Goal: Task Accomplishment & Management: Use online tool/utility

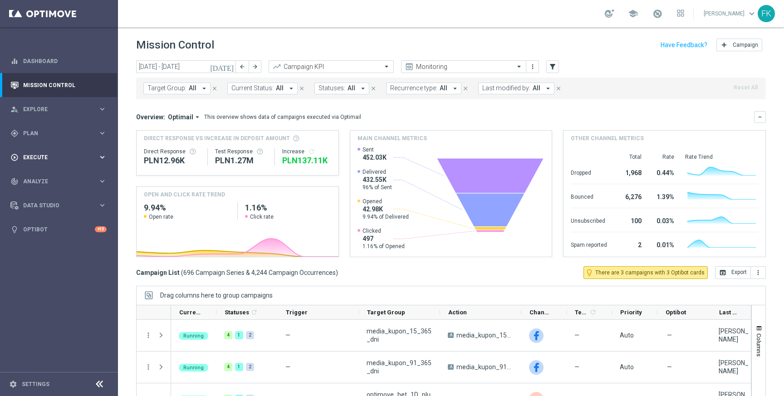
click at [48, 157] on span "Execute" at bounding box center [60, 157] width 75 height 5
click at [42, 138] on div "gps_fixed Plan keyboard_arrow_right" at bounding box center [58, 133] width 117 height 24
click at [47, 180] on span "Templates" at bounding box center [56, 179] width 65 height 5
click at [48, 112] on div "person_search Explore" at bounding box center [54, 109] width 88 height 8
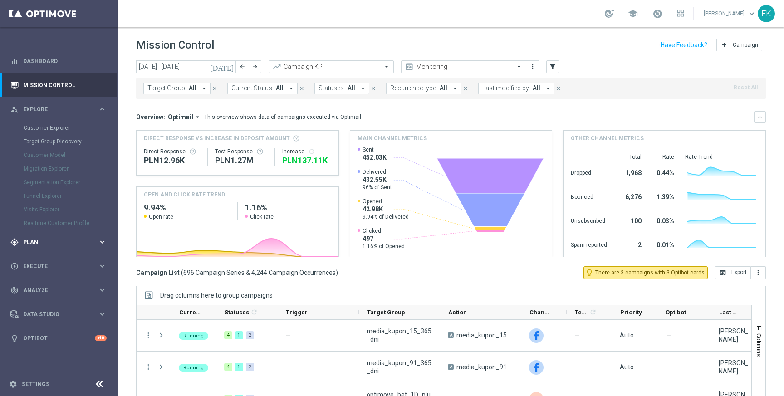
click at [44, 247] on div "gps_fixed Plan keyboard_arrow_right" at bounding box center [58, 242] width 117 height 24
click at [43, 177] on span "Templates" at bounding box center [56, 179] width 65 height 5
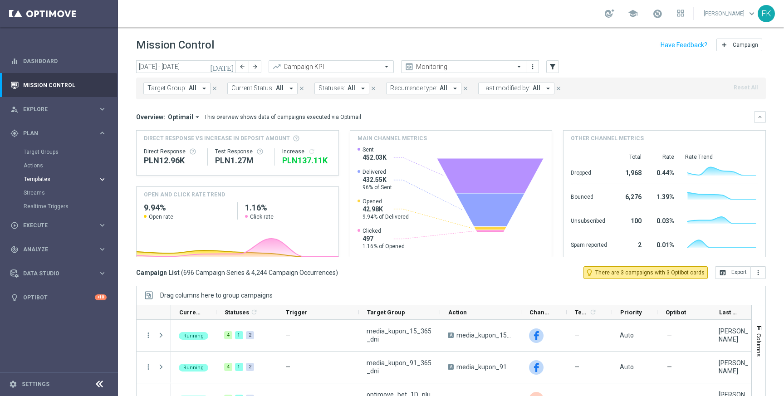
click at [43, 177] on span "Templates" at bounding box center [56, 179] width 65 height 5
click at [41, 194] on link "Optimail" at bounding box center [61, 192] width 66 height 7
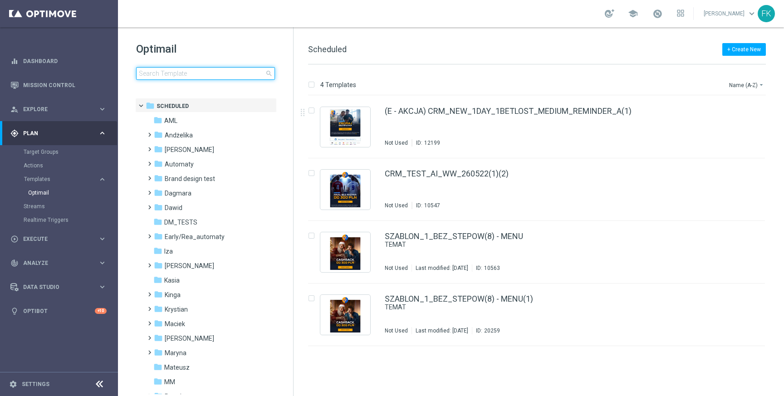
click at [226, 73] on input at bounding box center [205, 73] width 139 height 13
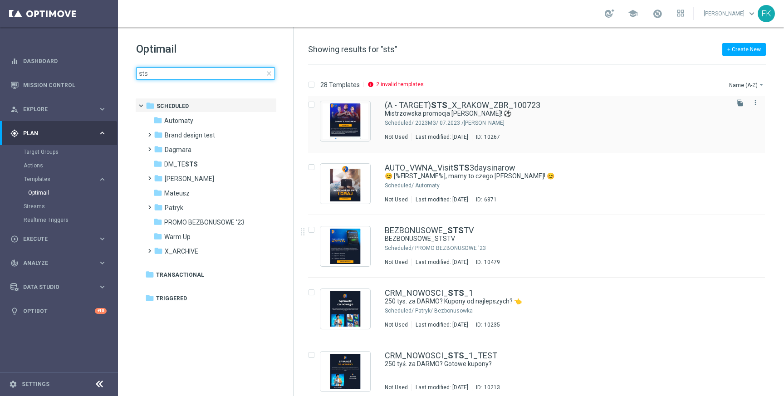
scroll to position [198, 0]
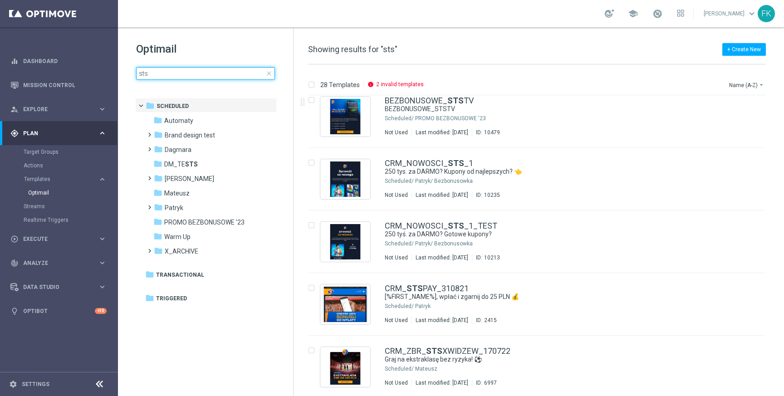
click at [187, 72] on input "sts" at bounding box center [205, 73] width 139 height 13
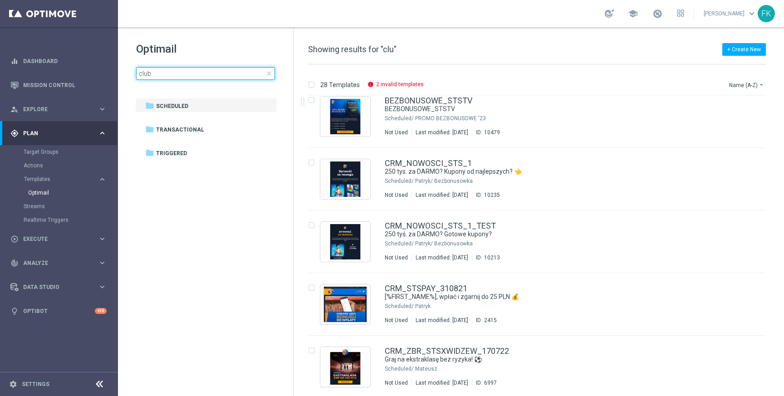
type input "club"
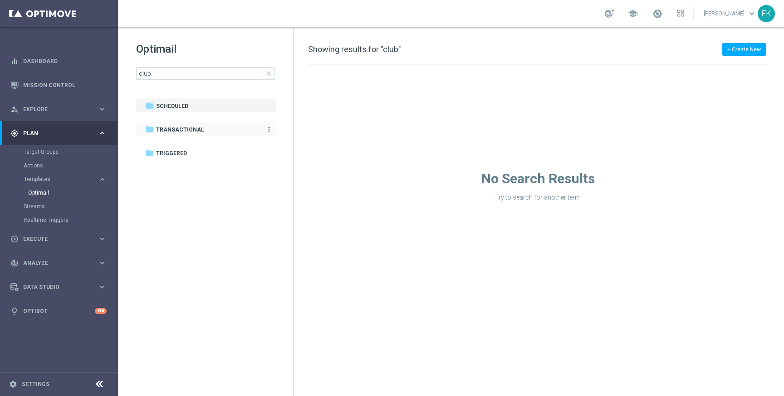
click at [182, 128] on span "Transactional" at bounding box center [180, 130] width 48 height 8
click at [182, 155] on span "Triggered" at bounding box center [171, 153] width 31 height 8
click at [184, 103] on span "Scheduled" at bounding box center [172, 106] width 32 height 8
click at [187, 105] on span "Scheduled" at bounding box center [172, 106] width 32 height 8
click at [184, 125] on div "folder Transactional" at bounding box center [201, 130] width 112 height 10
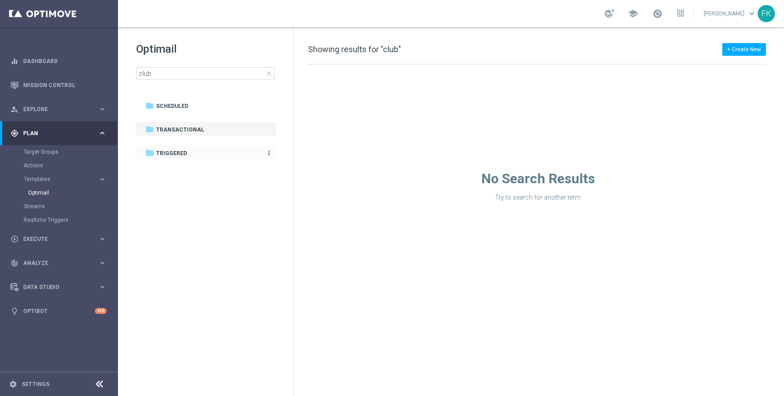
click at [174, 156] on span "Triggered" at bounding box center [171, 153] width 31 height 8
click at [39, 178] on span "Templates" at bounding box center [56, 179] width 65 height 5
click at [174, 107] on span "Scheduled" at bounding box center [172, 106] width 32 height 8
click at [270, 73] on span "close" at bounding box center [269, 73] width 7 height 7
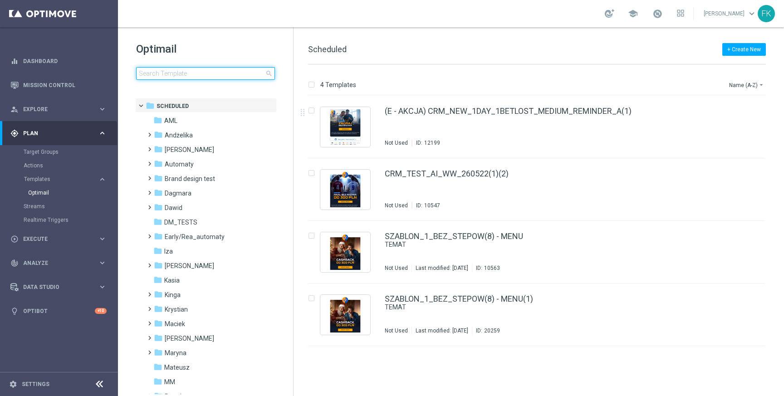
click at [227, 78] on input at bounding box center [205, 73] width 139 height 13
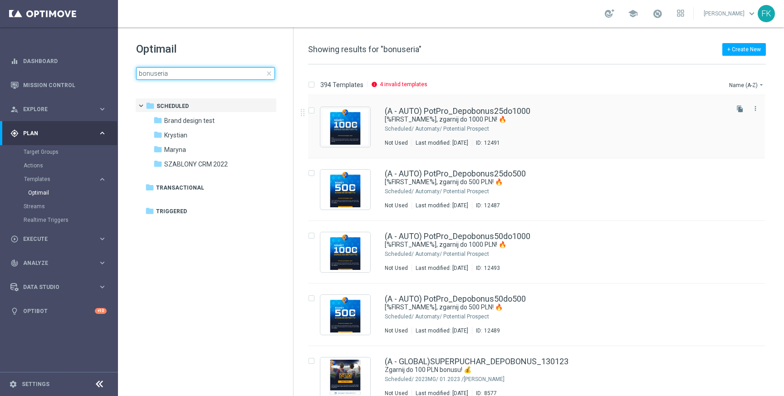
type input "bonuseria"
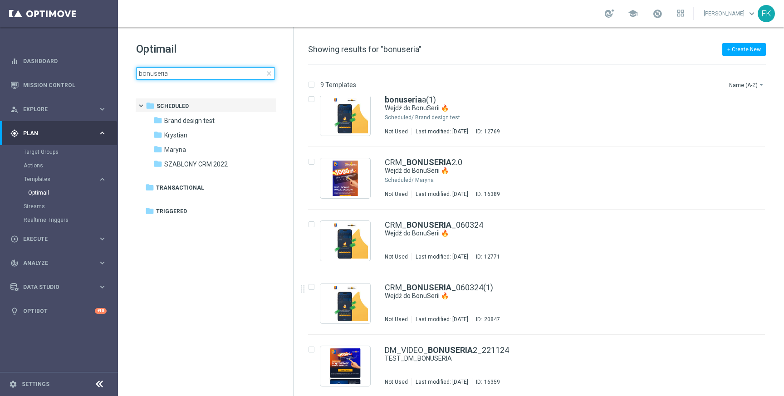
scroll to position [263, 0]
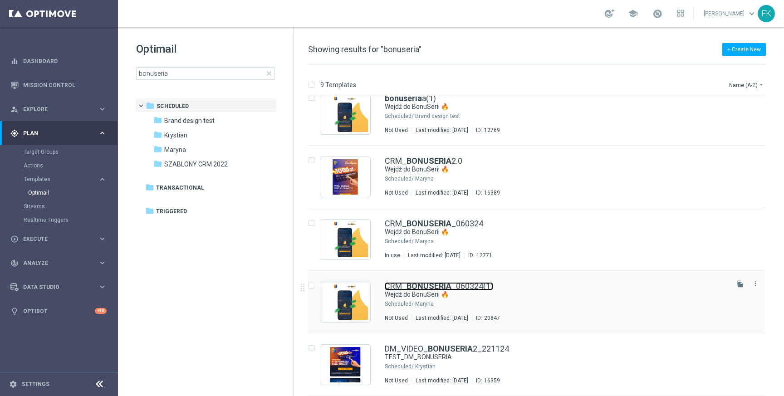
click at [447, 286] on b "BONUSERIA" at bounding box center [429, 286] width 45 height 10
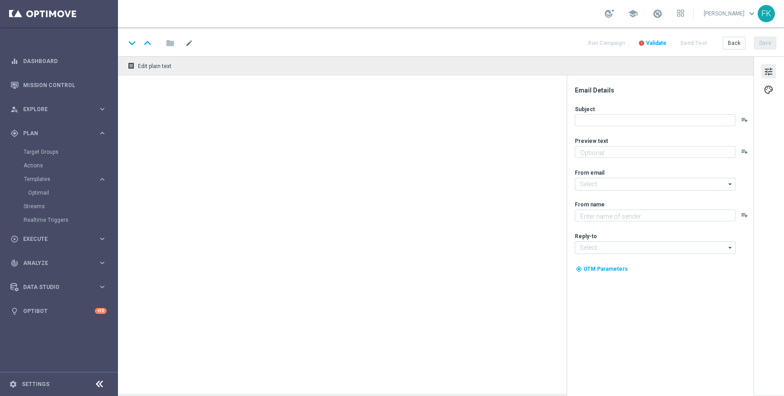
type textarea "Bonus za regularną grę w STS! 😎"
type input "[EMAIL_ADDRESS][DOMAIN_NAME]"
type textarea "STS"
type input "[EMAIL_ADDRESS][DOMAIN_NAME]"
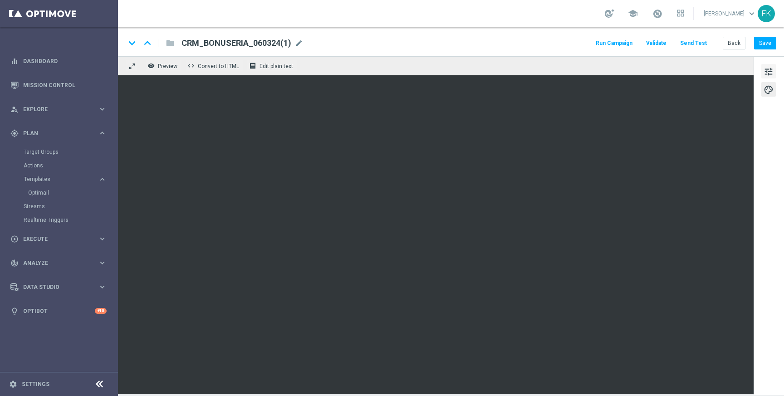
click at [770, 69] on span "tune" at bounding box center [769, 72] width 10 height 12
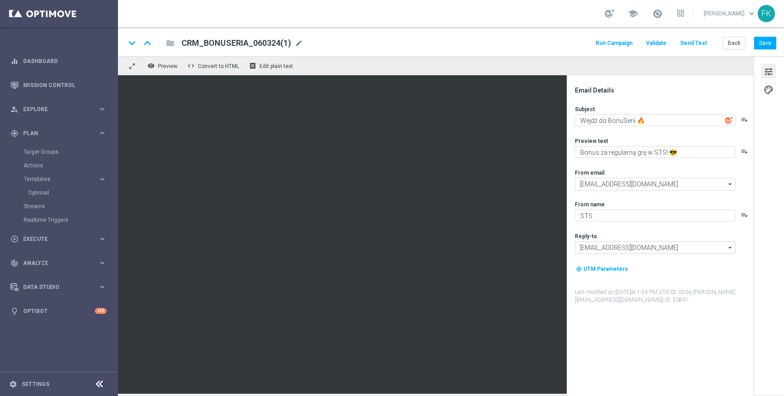
click at [770, 69] on span "tune" at bounding box center [769, 72] width 10 height 12
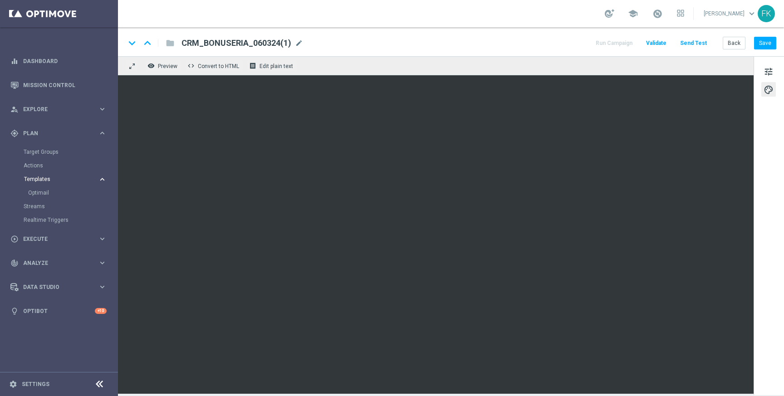
click at [45, 179] on span "Templates" at bounding box center [56, 179] width 65 height 5
click at [41, 193] on link "Optimail" at bounding box center [61, 192] width 66 height 7
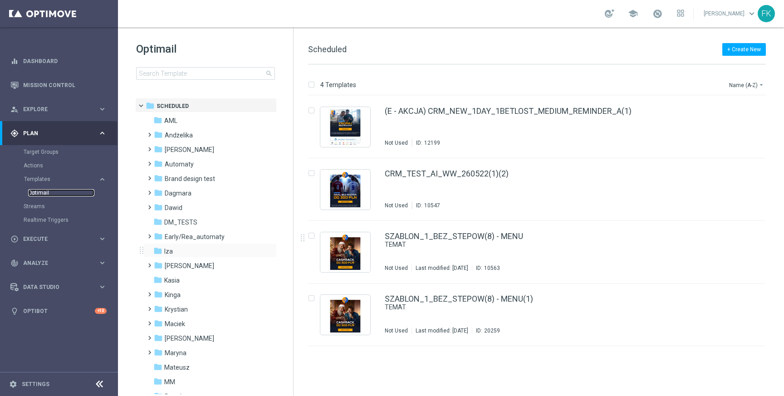
scroll to position [201, 0]
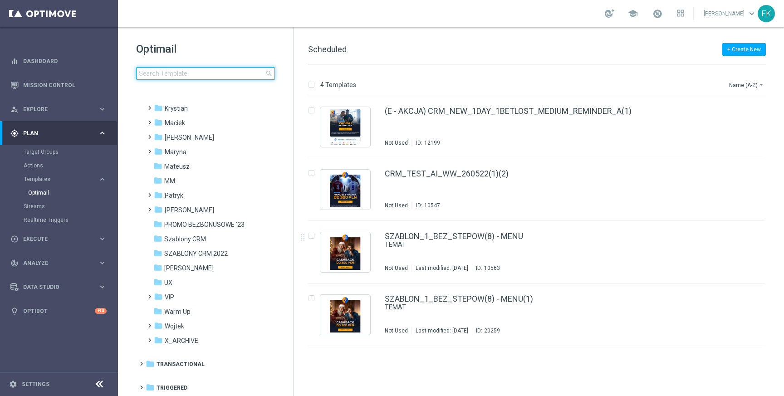
click at [201, 76] on input at bounding box center [205, 73] width 139 height 13
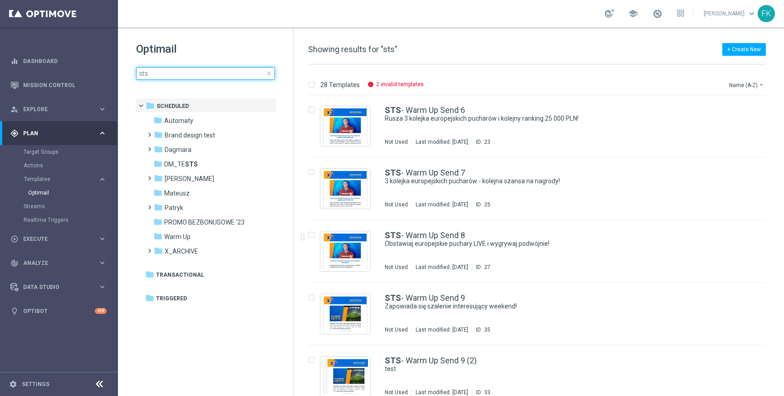
scroll to position [1453, 0]
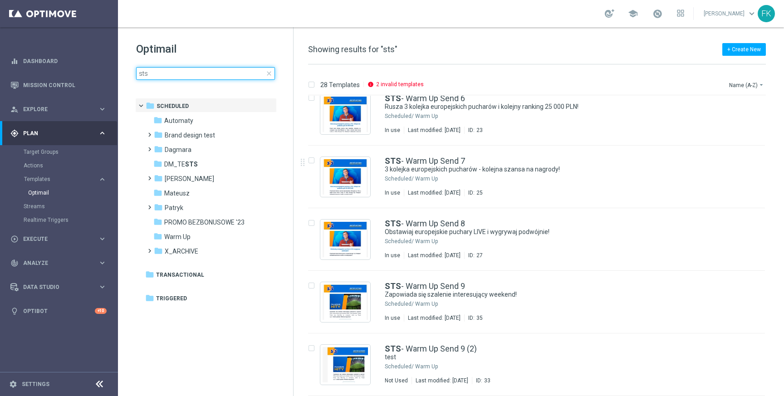
click at [189, 70] on input "sts" at bounding box center [205, 73] width 139 height 13
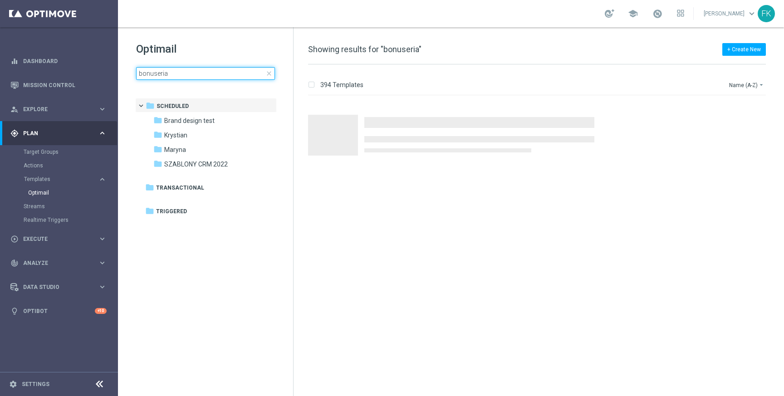
type input "bonuseria"
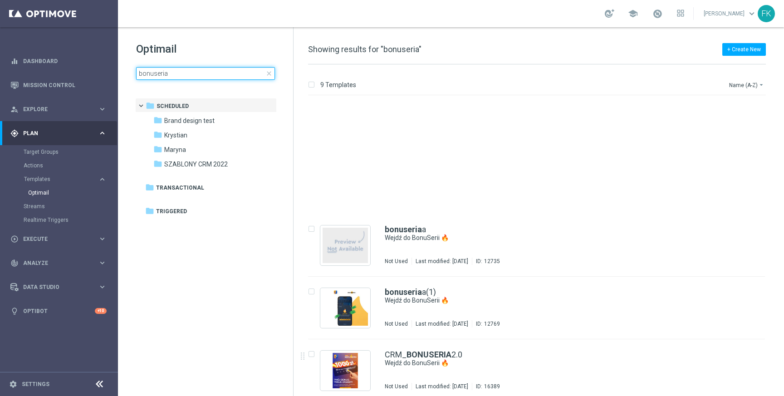
scroll to position [233, 0]
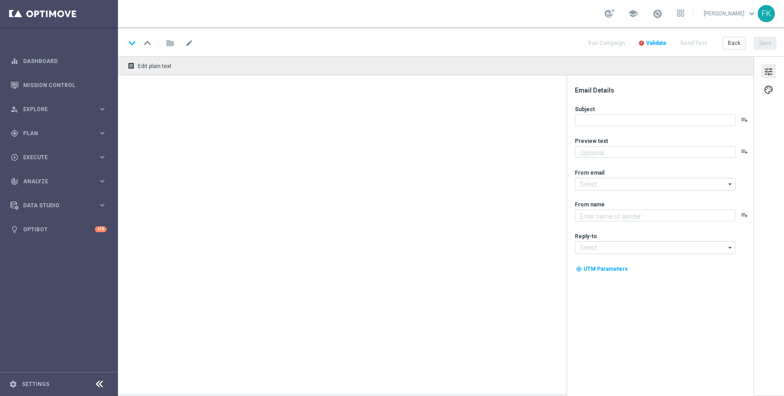
type textarea "Zaplanuj swoją serię 😎"
type input "[EMAIL_ADDRESS][DOMAIN_NAME]"
type textarea "STS"
type input "[EMAIL_ADDRESS][DOMAIN_NAME]"
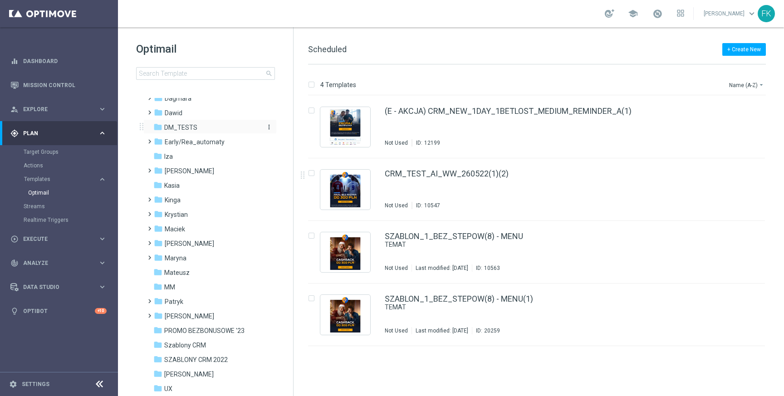
scroll to position [138, 0]
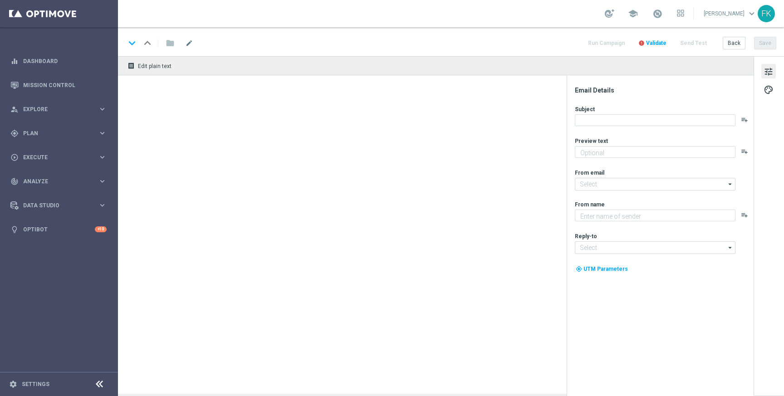
type textarea "Bonus za regularną grę w STS! 😎"
type textarea "STS"
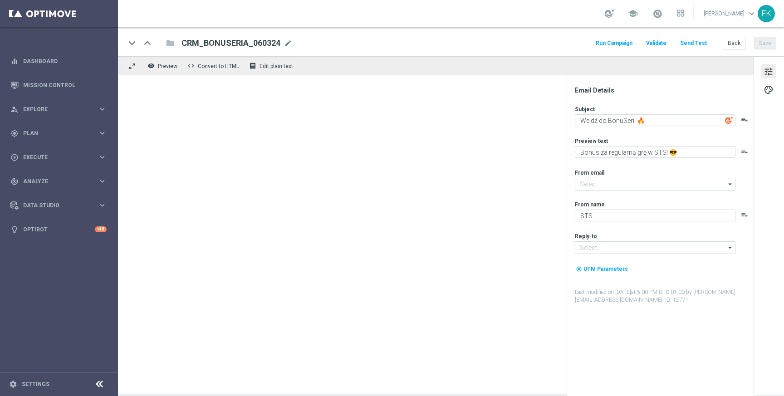
type input "[EMAIL_ADDRESS][DOMAIN_NAME]"
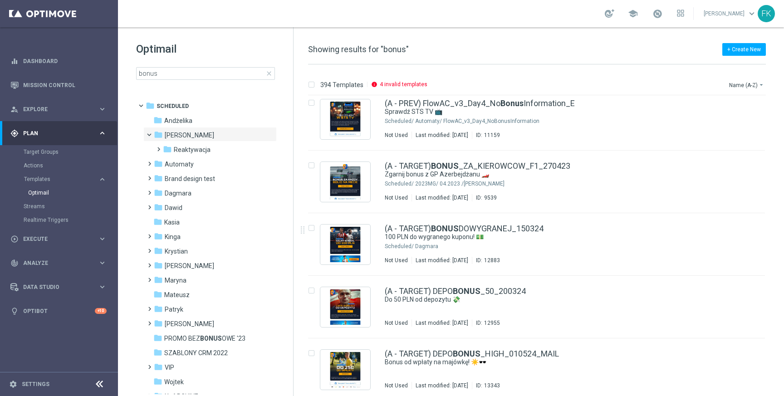
scroll to position [856, 0]
